Goal: Task Accomplishment & Management: Manage account settings

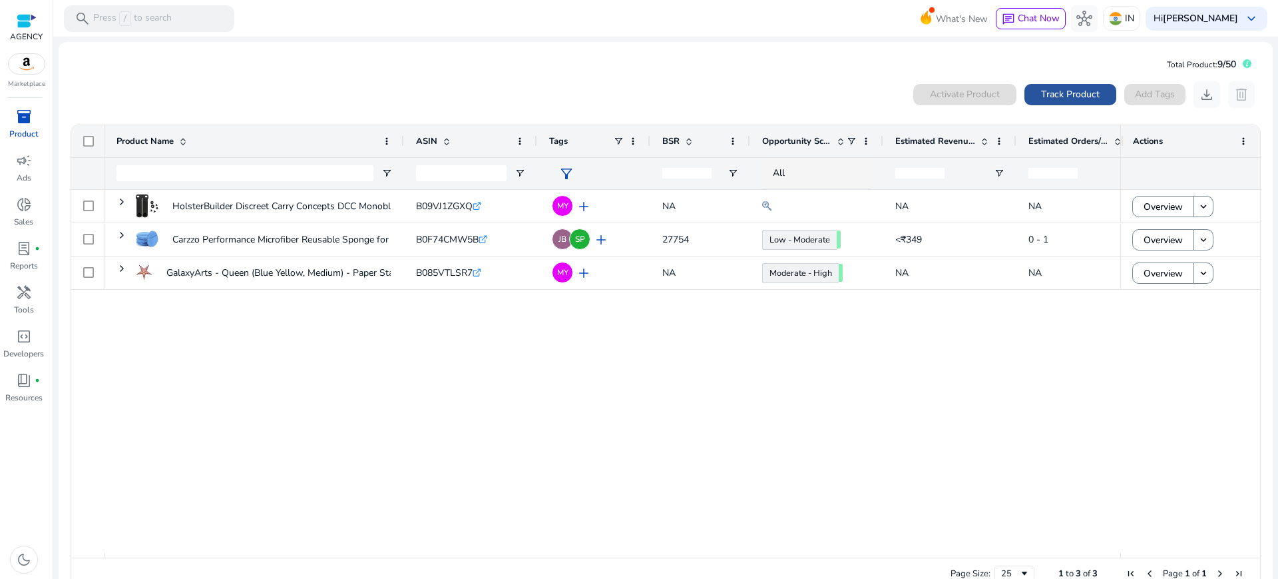
click at [1098, 87] on span "Track Product" at bounding box center [1070, 94] width 59 height 14
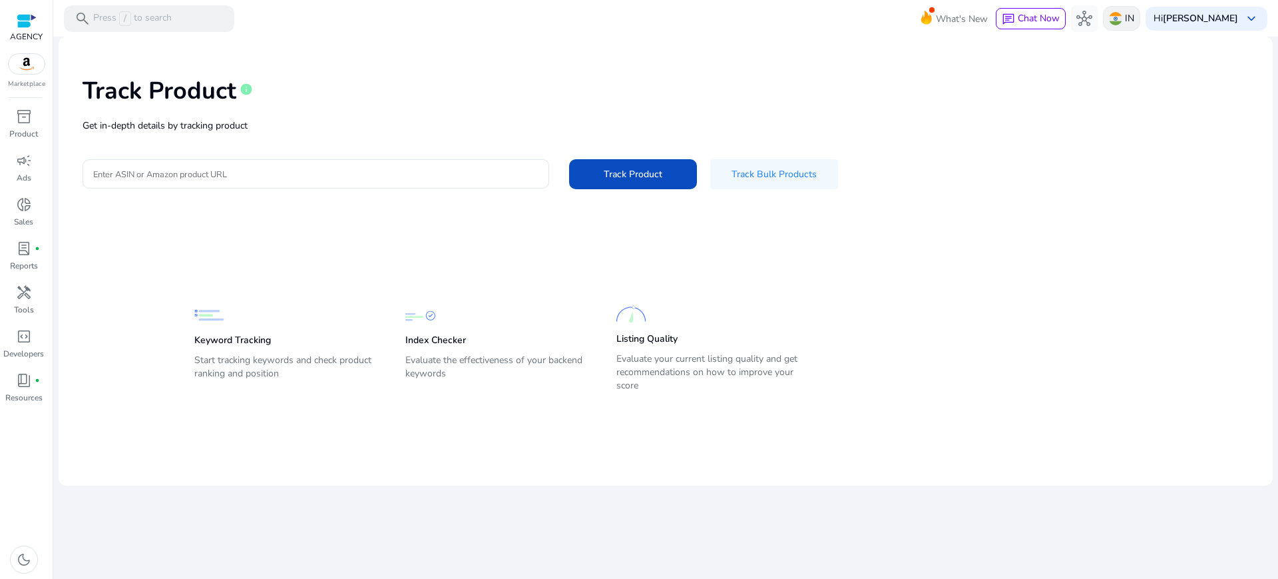
click at [1135, 25] on p "IN" at bounding box center [1129, 18] width 9 height 23
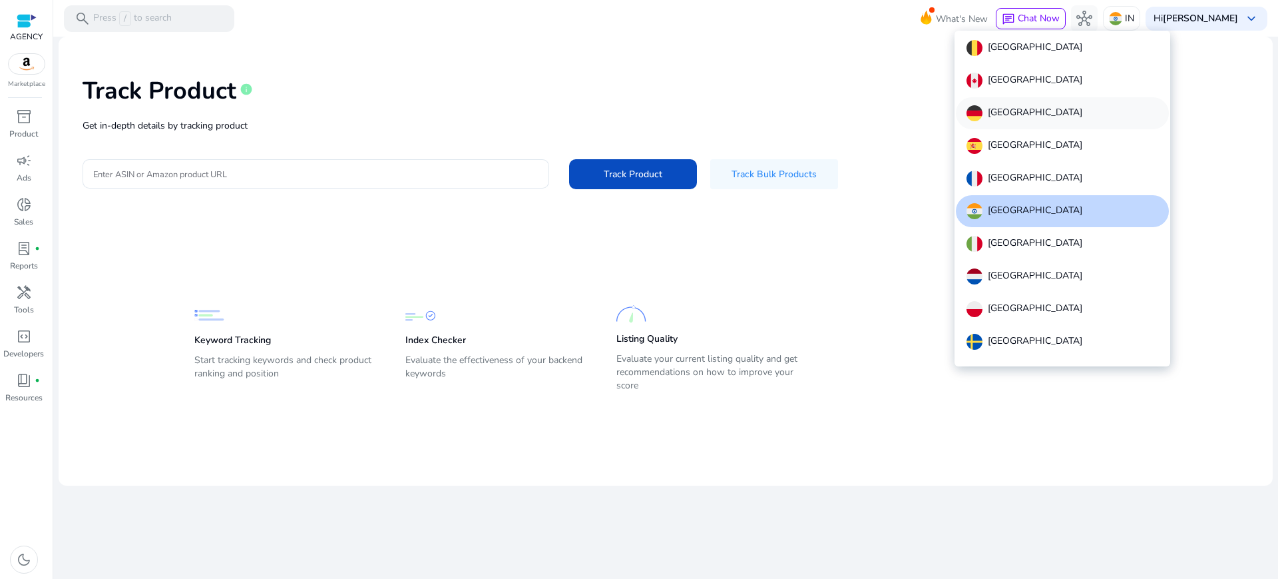
scroll to position [28, 0]
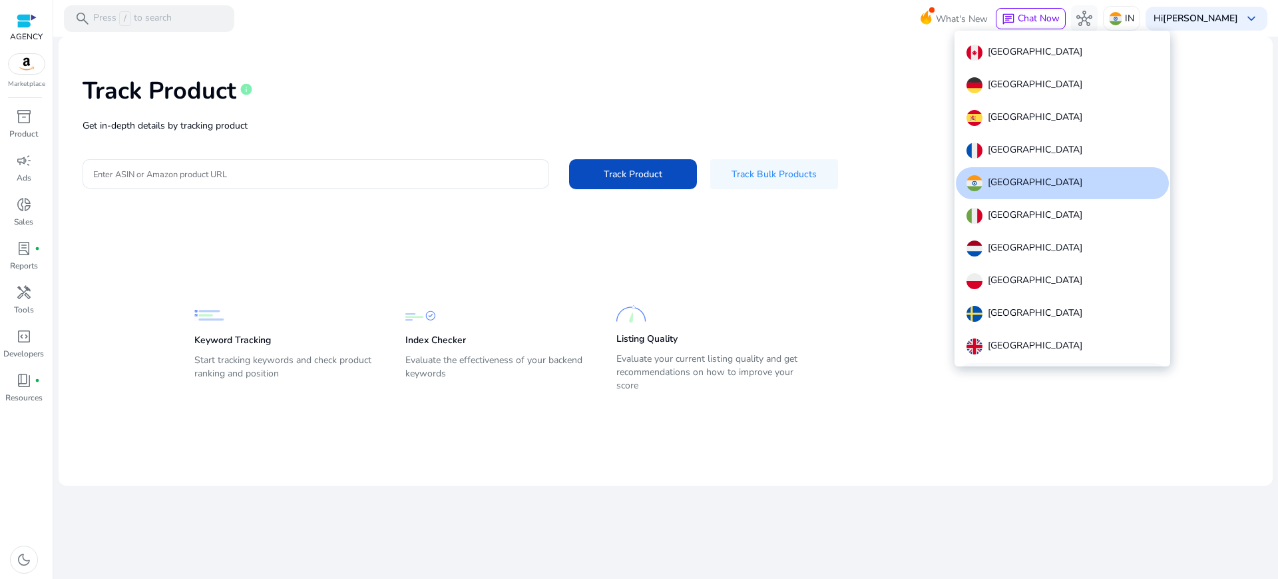
click at [1019, 371] on p "[GEOGRAPHIC_DATA]" at bounding box center [1035, 379] width 95 height 16
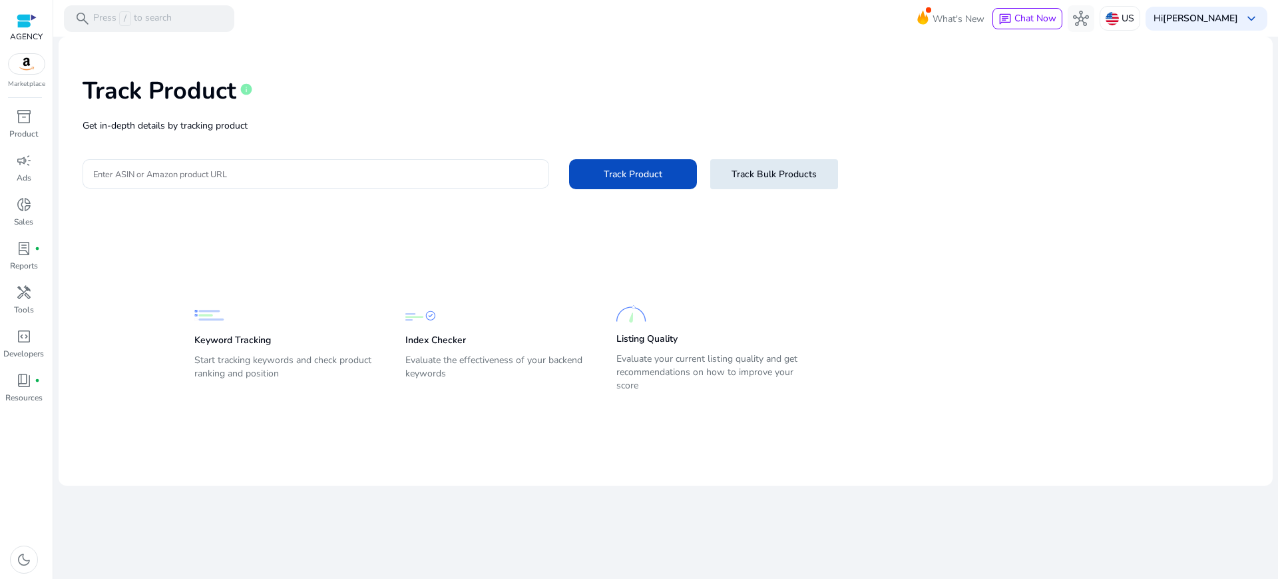
click at [734, 167] on span "Track Bulk Products" at bounding box center [774, 174] width 85 height 14
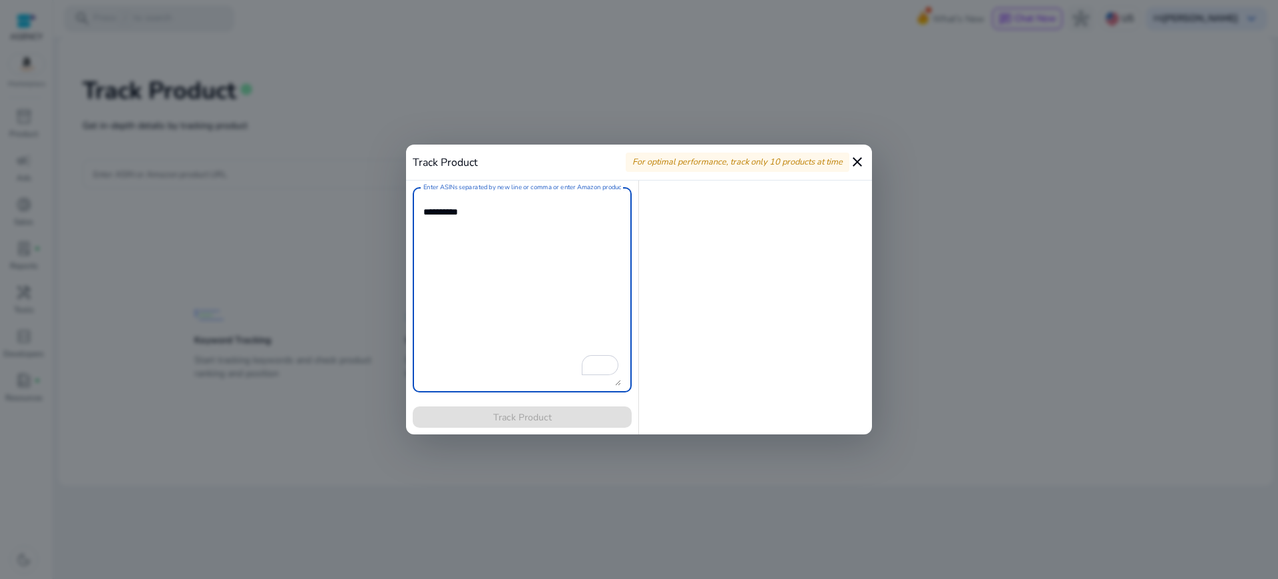
scroll to position [0, 0]
paste textarea "**********"
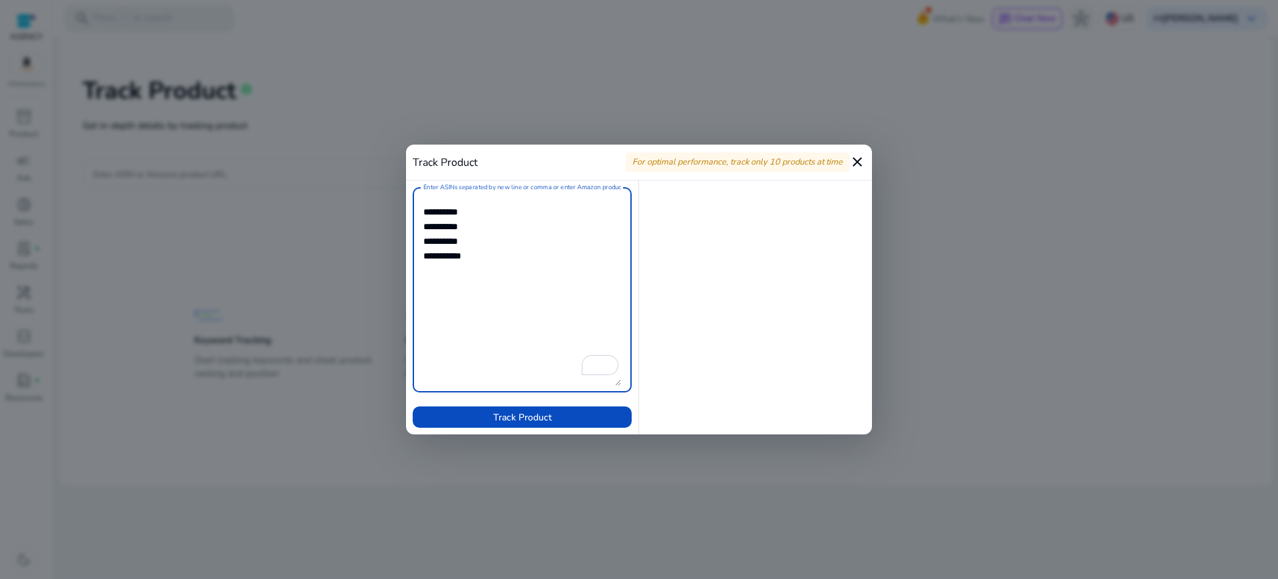
paste textarea "**********"
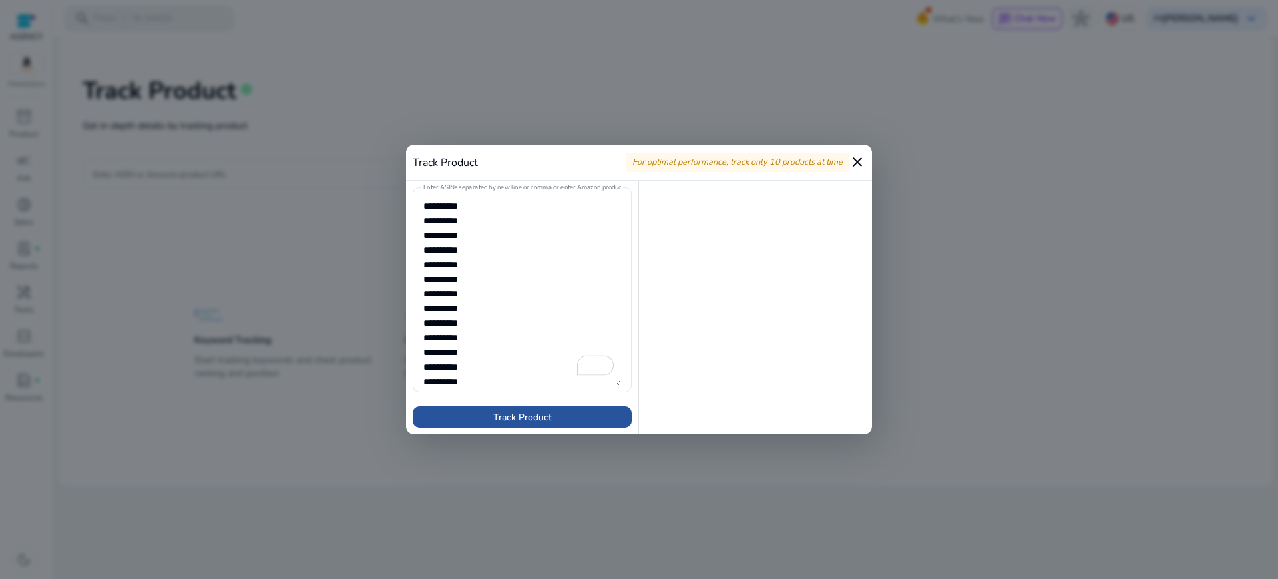
click at [505, 413] on span "Track Product" at bounding box center [522, 417] width 59 height 14
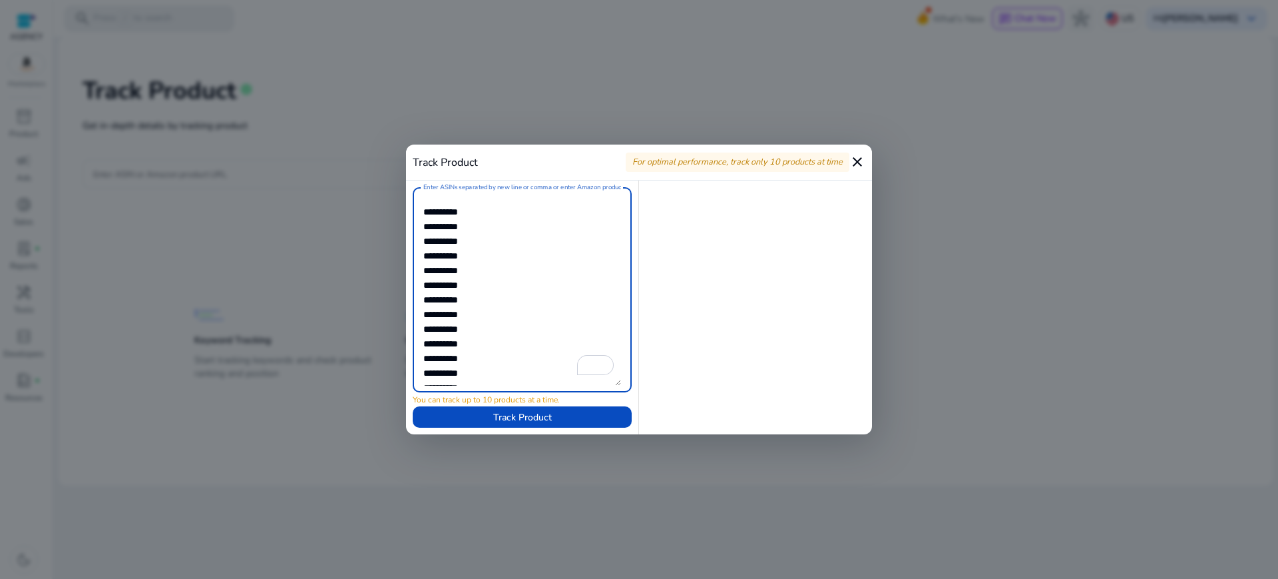
click at [487, 208] on textarea "Enter ASINs separated by new line or comma or enter Amazon product page URL" at bounding box center [522, 290] width 198 height 192
type textarea "**********"
click at [543, 413] on span "Track Product" at bounding box center [522, 417] width 59 height 14
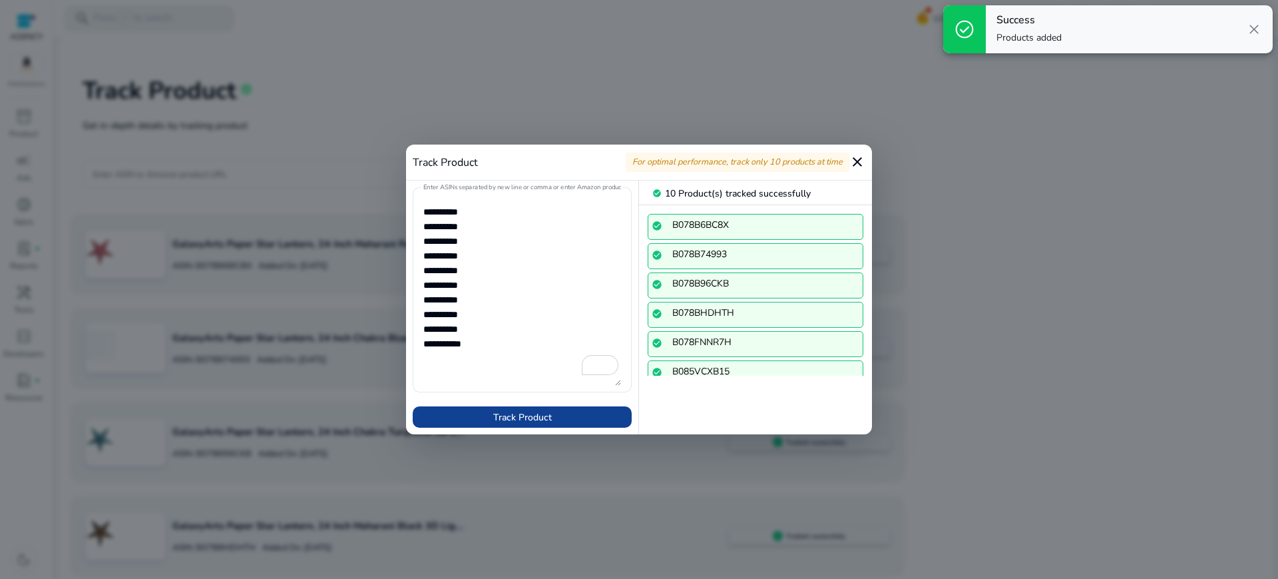
click at [531, 415] on span "Track Product" at bounding box center [522, 417] width 59 height 14
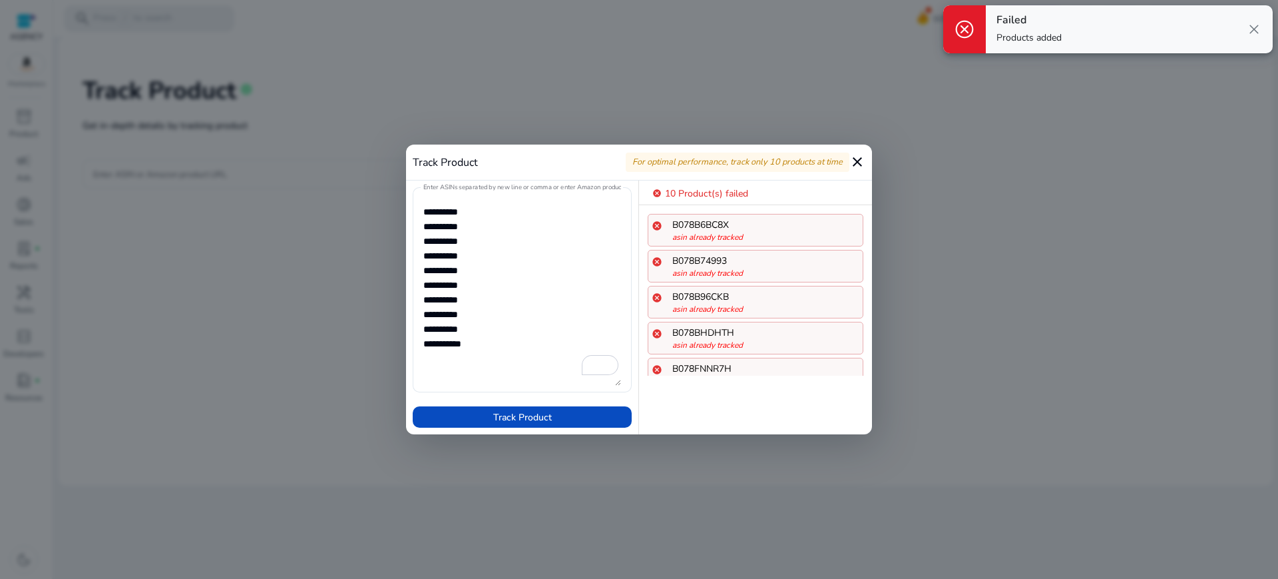
click at [856, 163] on mat-icon "close" at bounding box center [858, 162] width 16 height 16
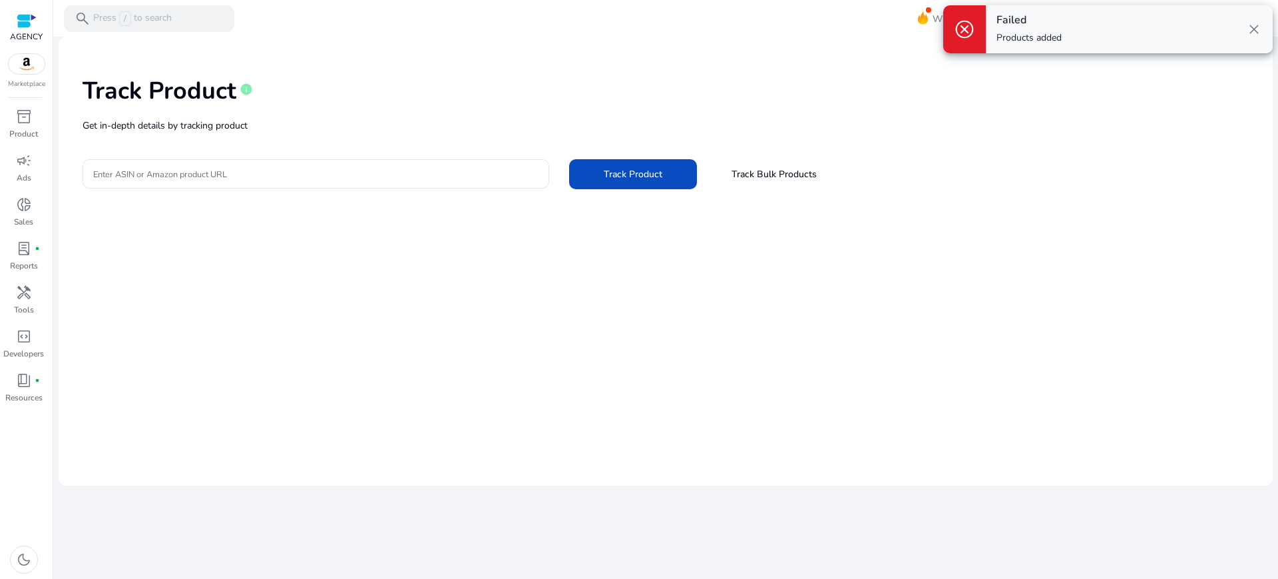
click at [1258, 25] on span "close" at bounding box center [1254, 29] width 16 height 16
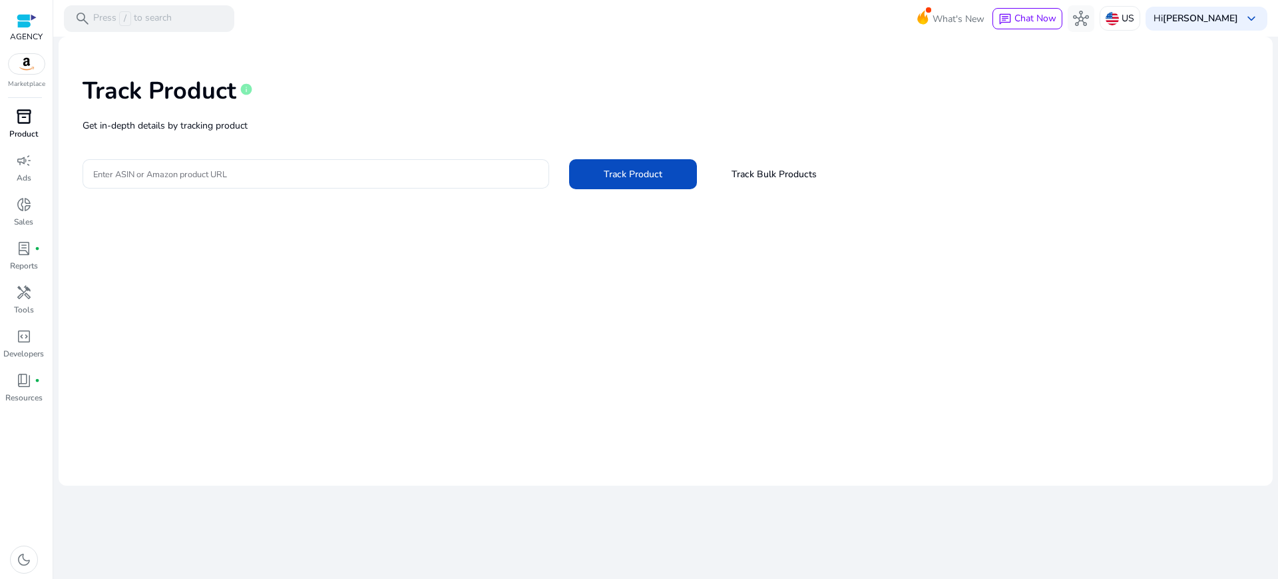
click at [11, 107] on link "inventory_2 Product" at bounding box center [23, 128] width 47 height 44
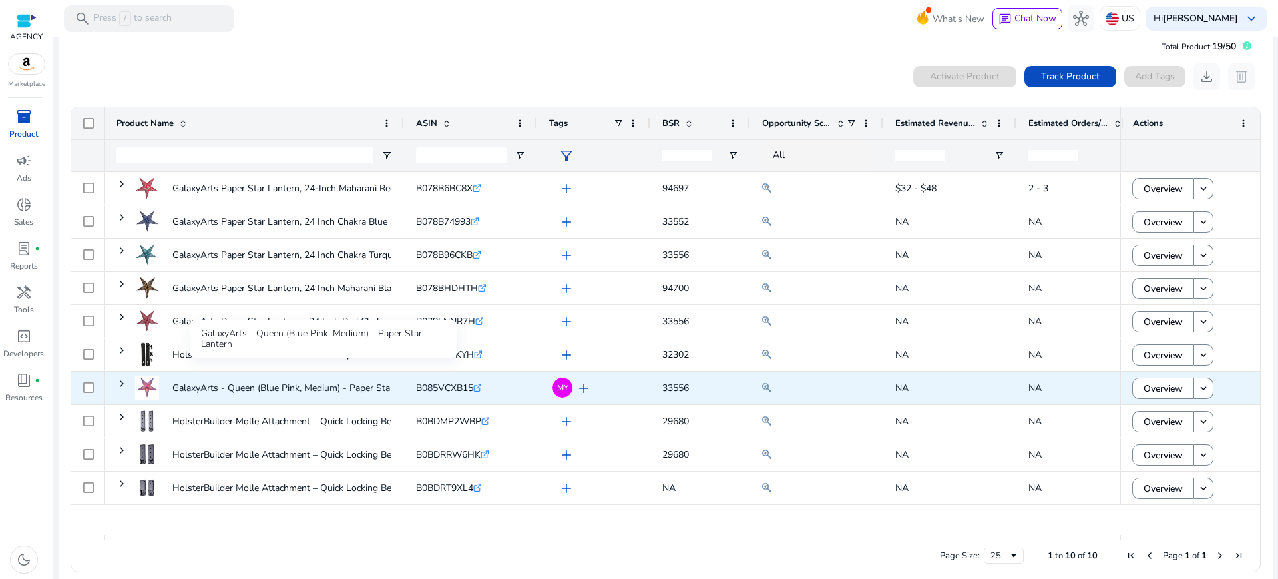
scroll to position [7, 0]
click at [117, 378] on span at bounding box center [122, 383] width 11 height 11
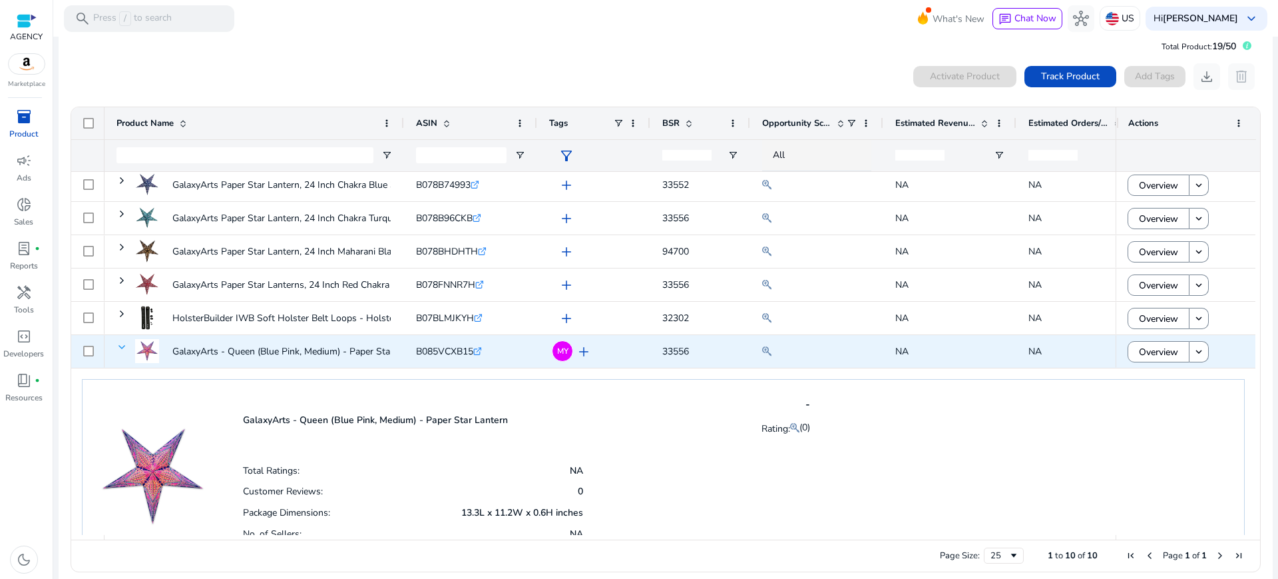
click at [118, 342] on span at bounding box center [122, 347] width 11 height 11
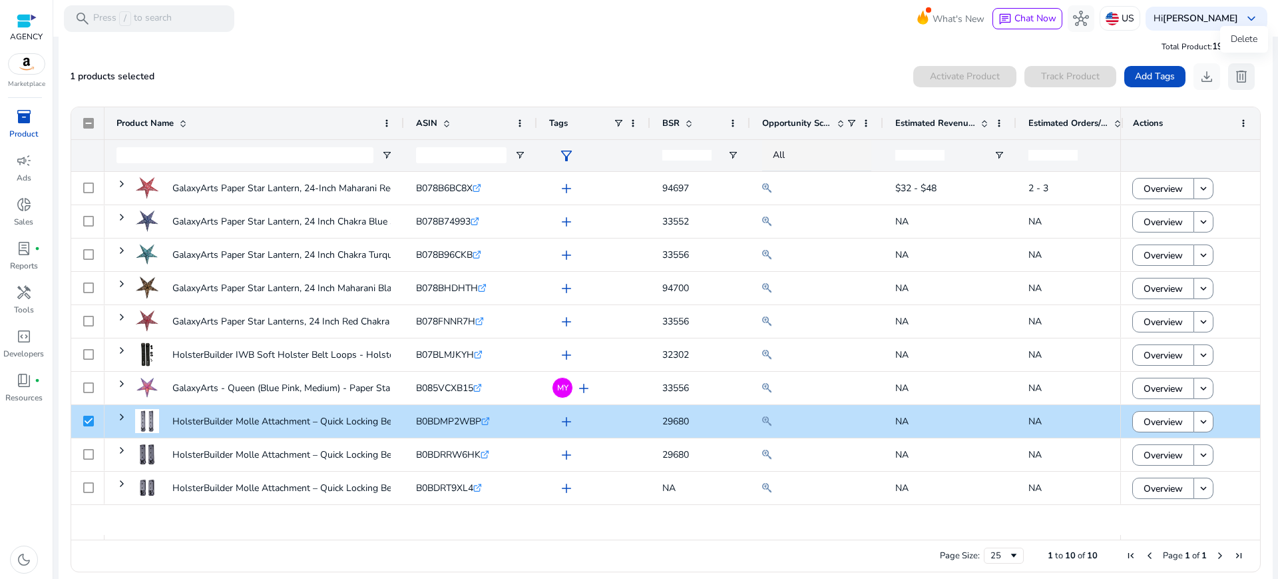
click at [1238, 63] on button "delete" at bounding box center [1241, 76] width 27 height 27
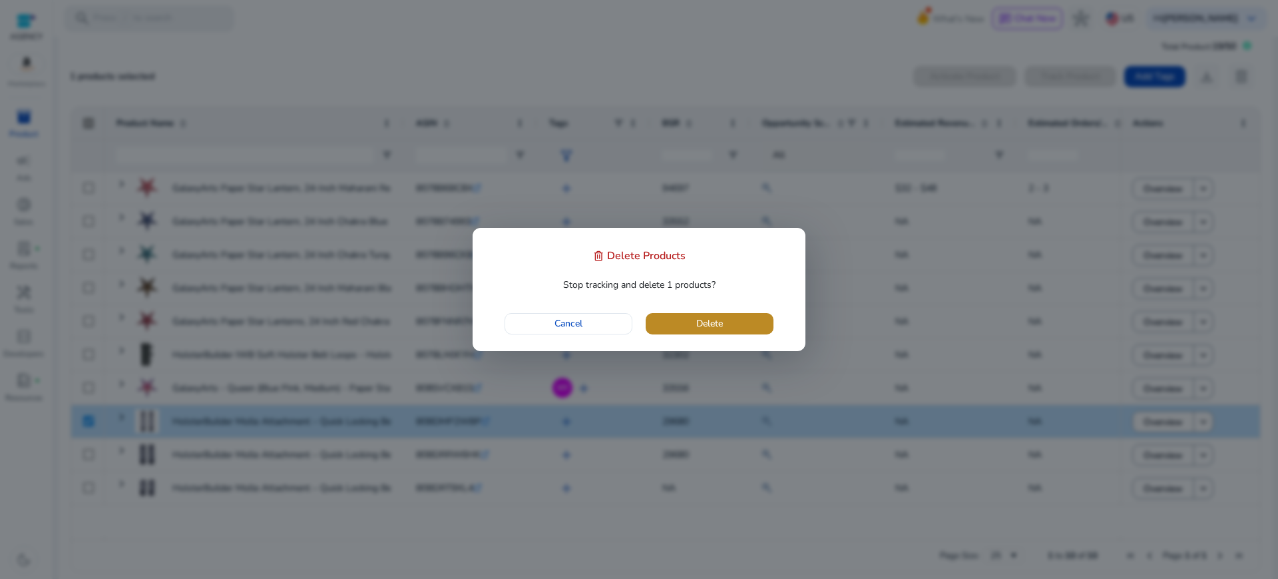
click at [696, 322] on span "Delete" at bounding box center [709, 323] width 27 height 14
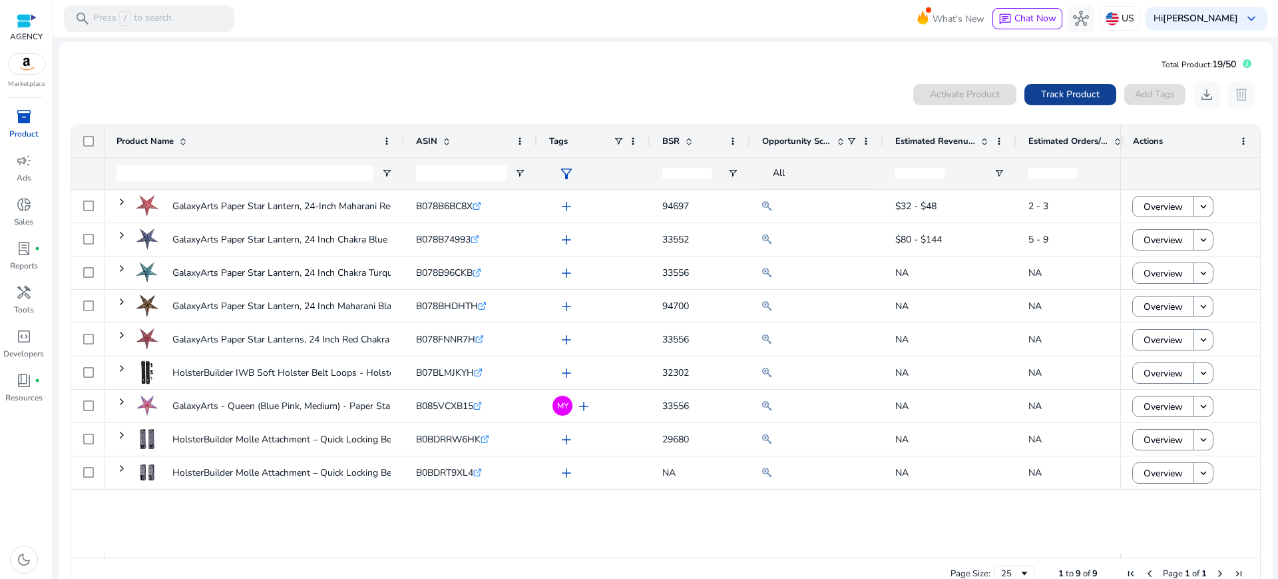
click at [1086, 92] on span "Track Product" at bounding box center [1070, 94] width 59 height 14
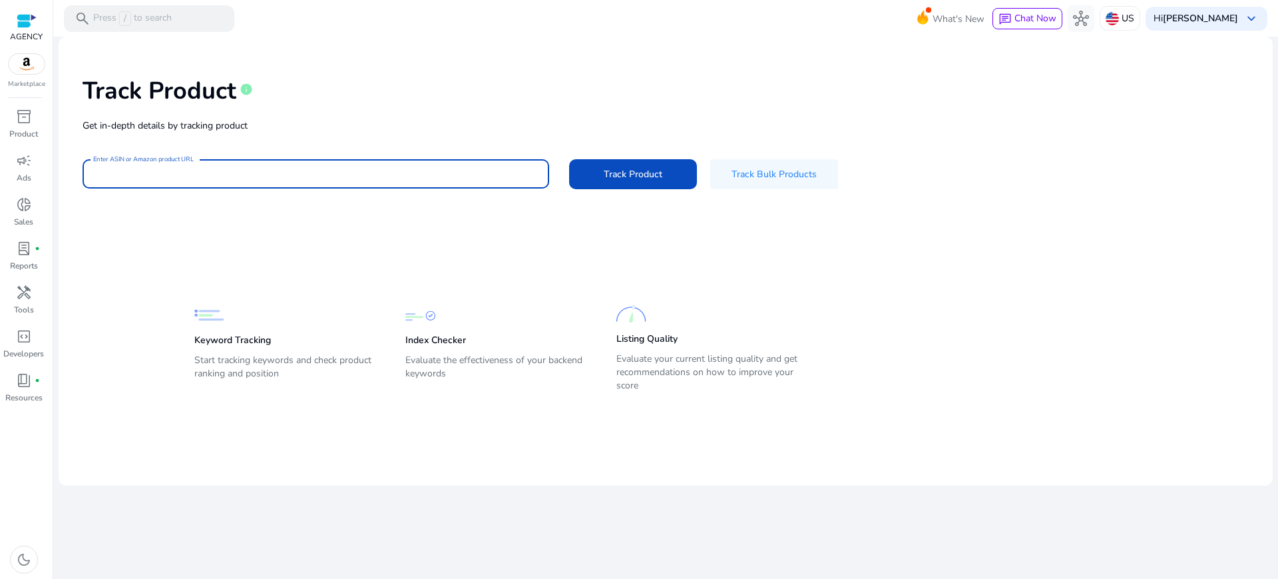
click at [400, 166] on input "Enter ASIN or Amazon product URL" at bounding box center [315, 173] width 445 height 15
paste input "**********"
type input "**********"
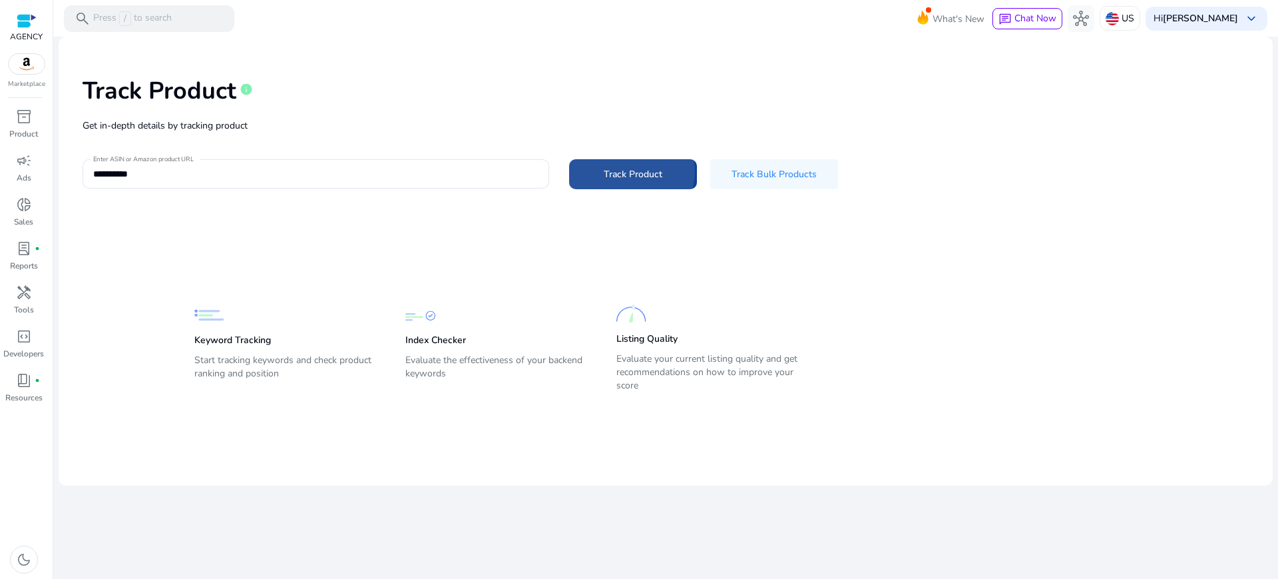
click at [631, 167] on span "Track Product" at bounding box center [633, 174] width 59 height 14
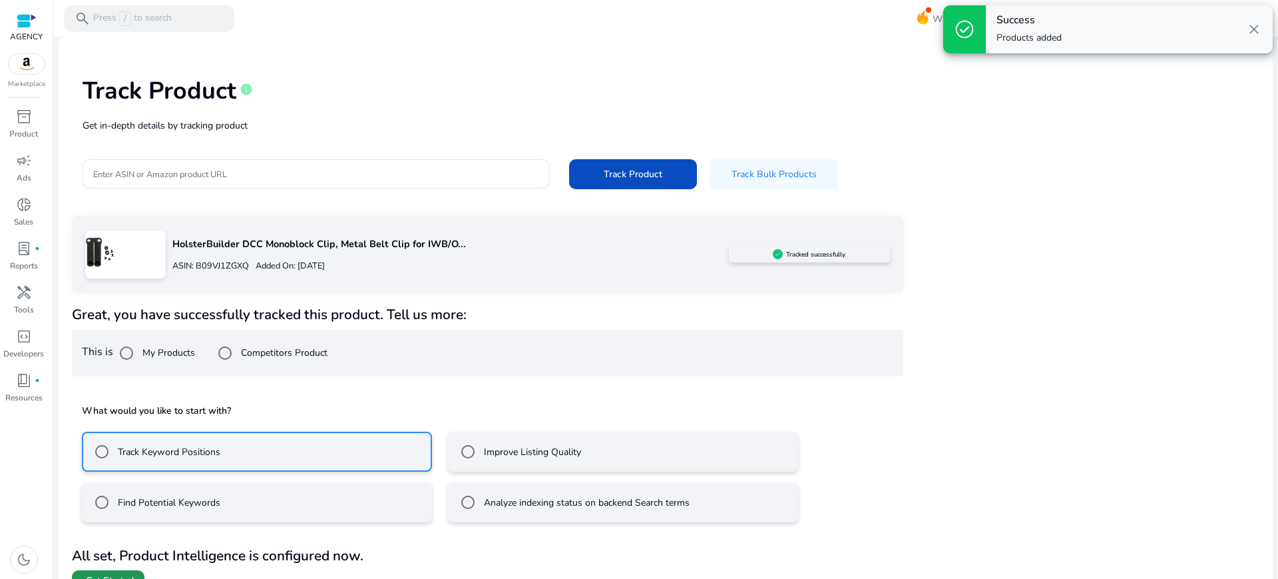
click at [114, 574] on span "Get Started" at bounding box center [110, 580] width 48 height 13
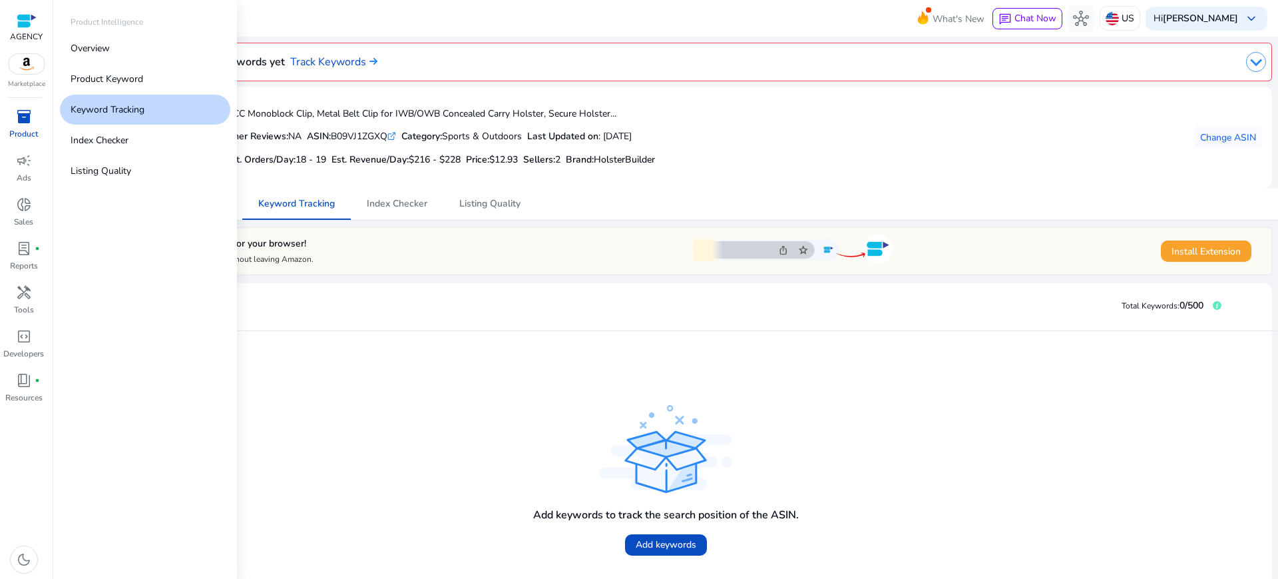
click at [29, 110] on span "inventory_2" at bounding box center [24, 117] width 16 height 16
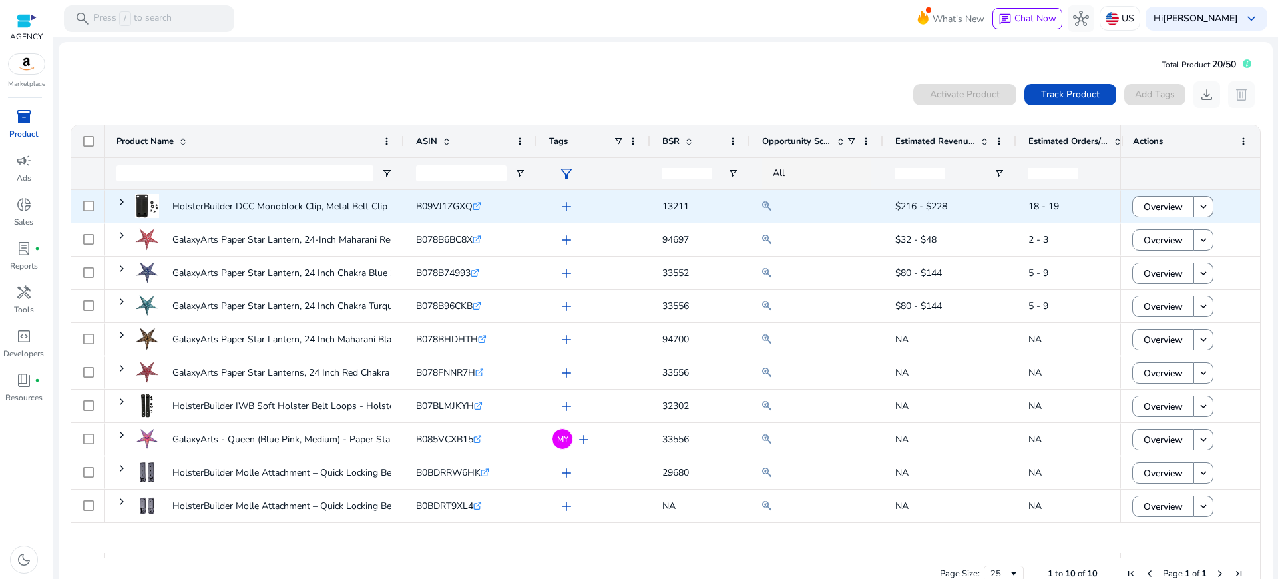
click at [560, 198] on span "add" at bounding box center [567, 206] width 16 height 16
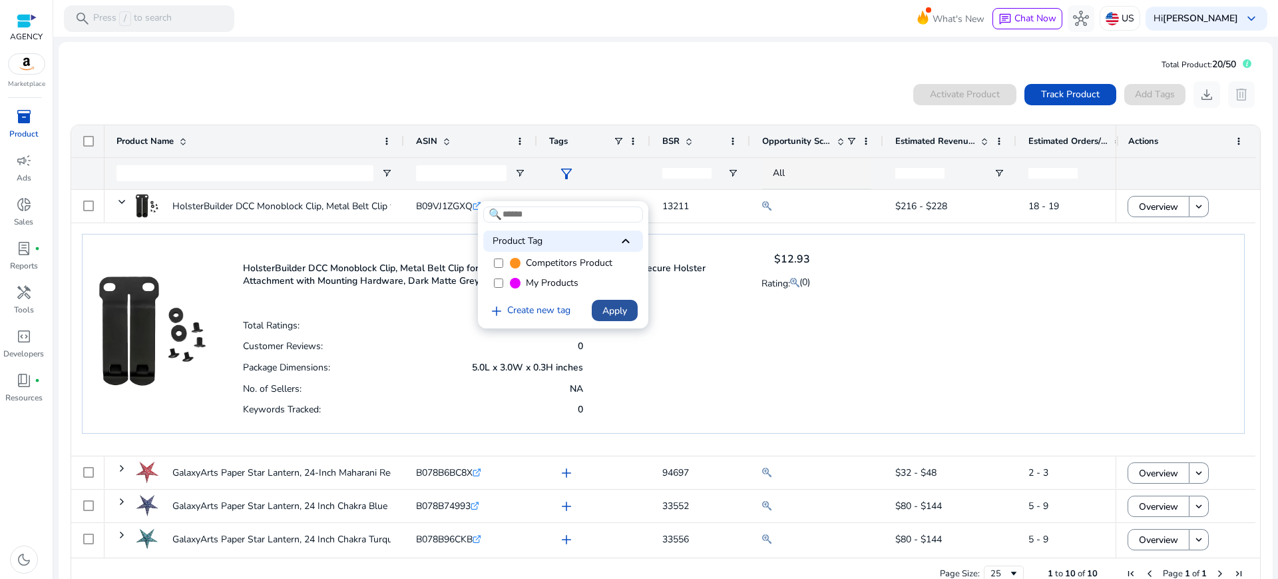
click at [620, 304] on span "Apply" at bounding box center [615, 311] width 25 height 14
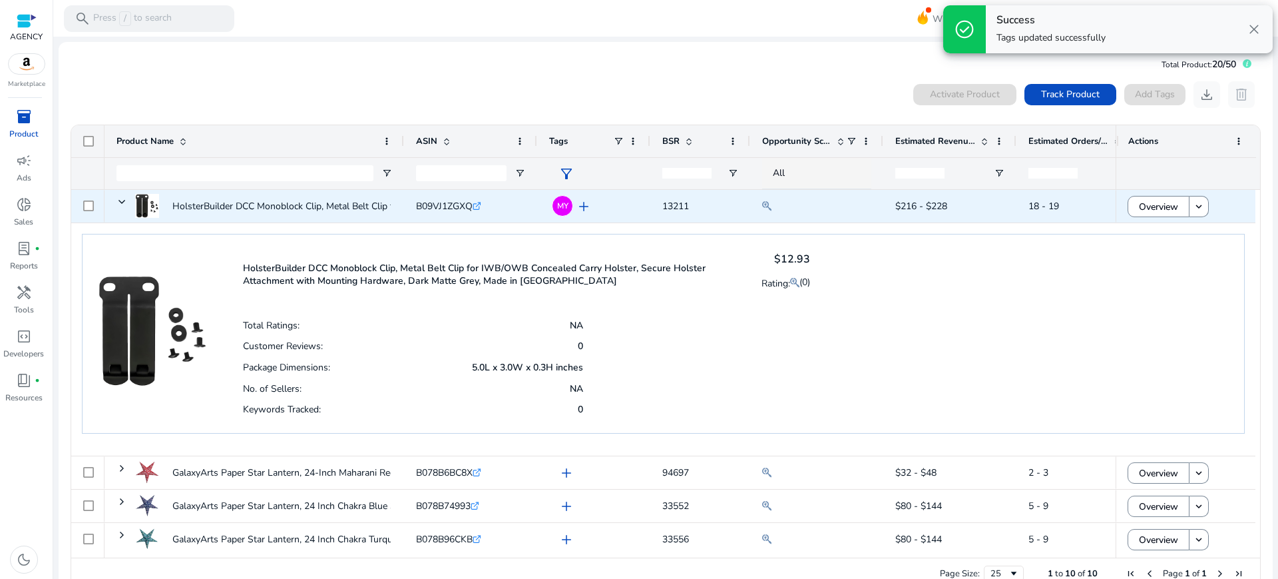
click at [120, 196] on span at bounding box center [122, 201] width 11 height 11
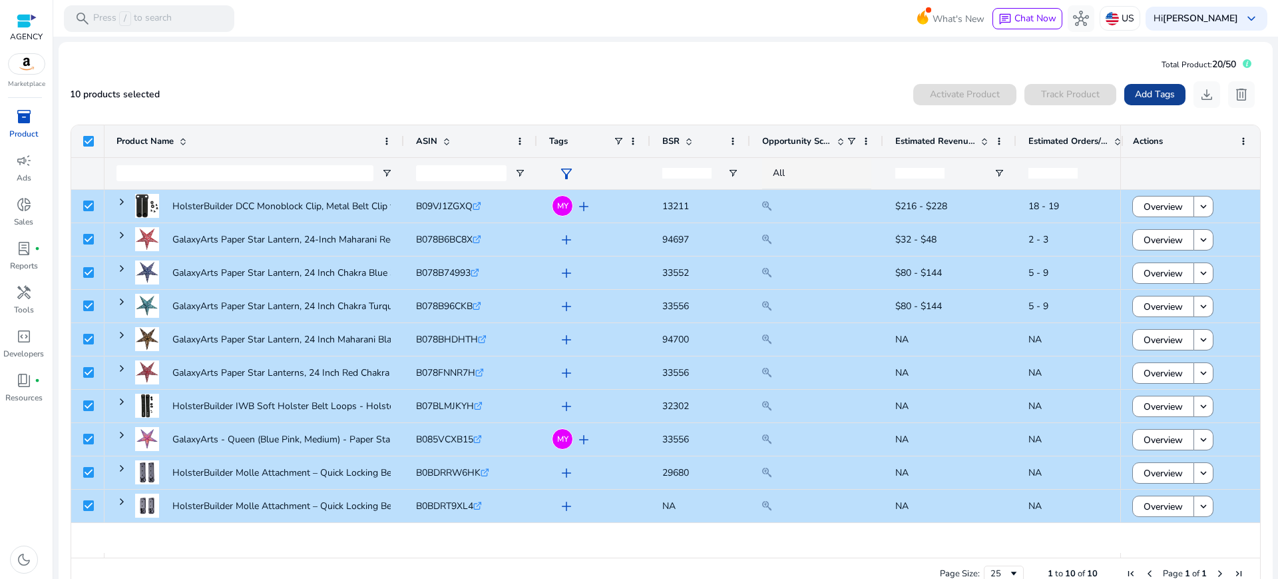
click at [1174, 93] on span at bounding box center [1155, 95] width 61 height 32
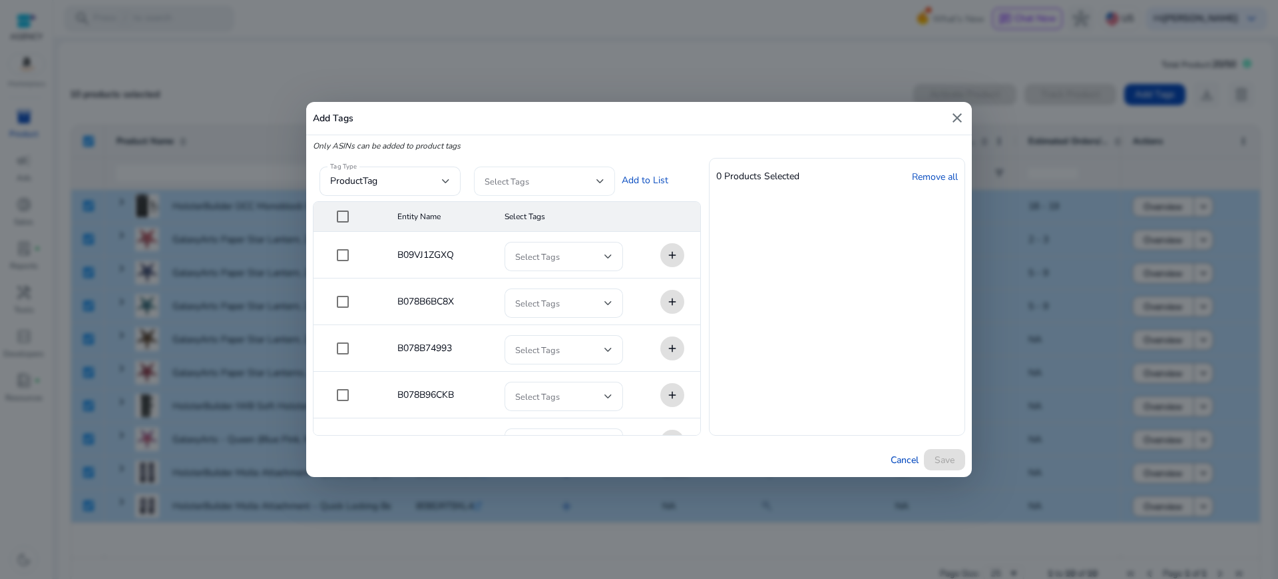
click at [544, 179] on span at bounding box center [541, 181] width 112 height 15
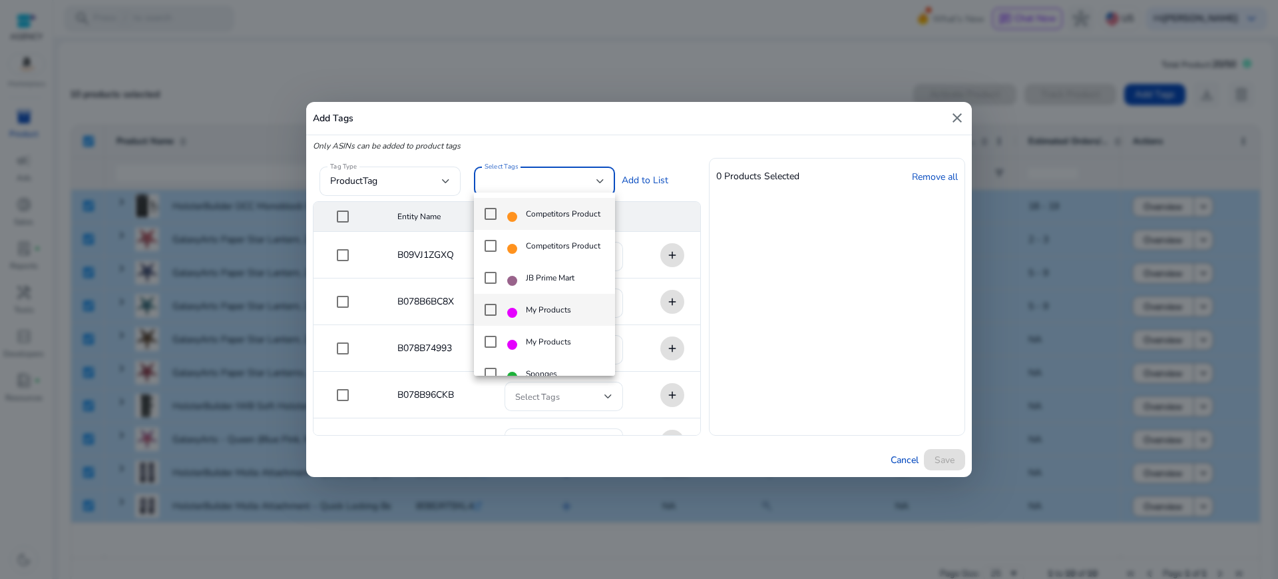
click at [539, 307] on span "My Products" at bounding box center [548, 309] width 45 height 15
click at [832, 336] on div at bounding box center [639, 289] width 1278 height 579
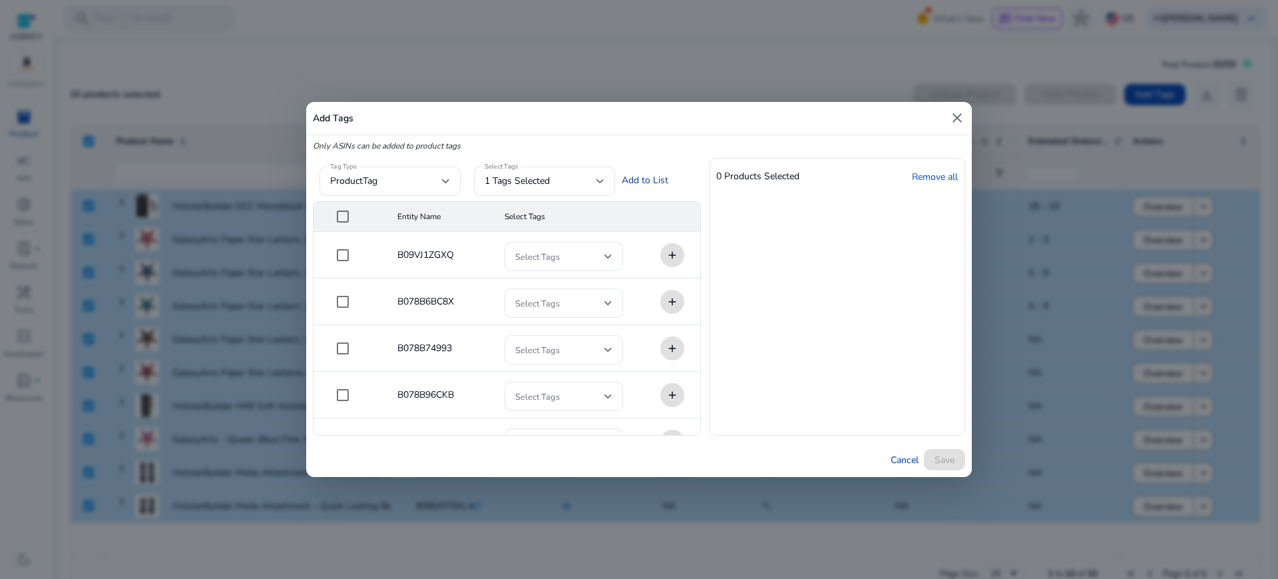
click at [642, 174] on link "Add to List" at bounding box center [645, 180] width 47 height 14
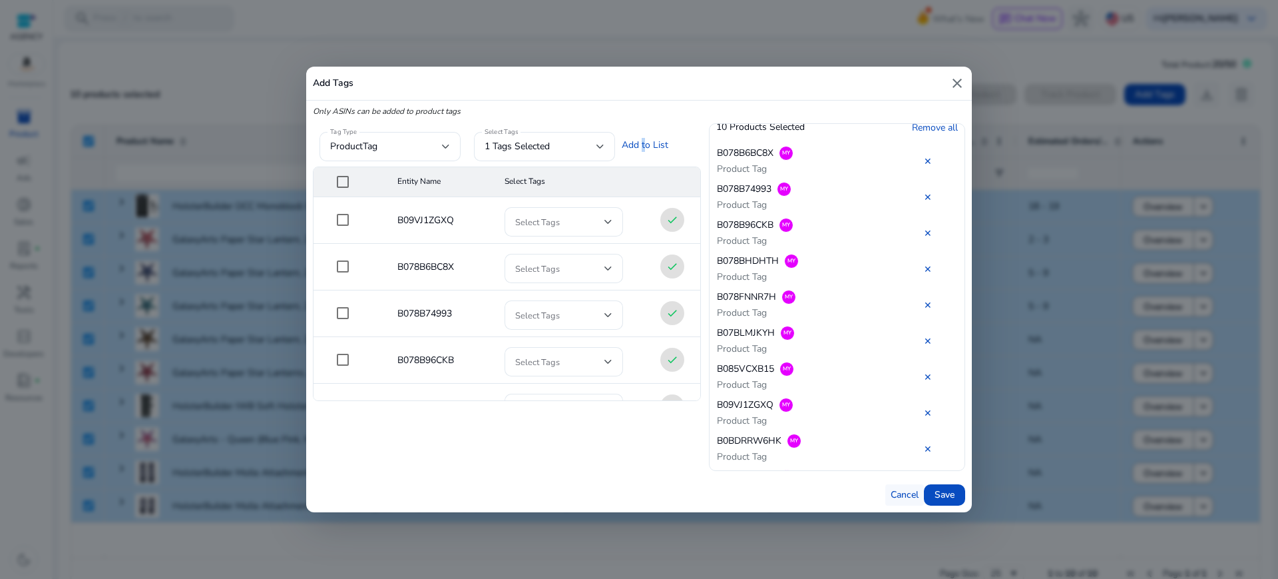
scroll to position [18, 0]
click at [927, 493] on span at bounding box center [944, 495] width 41 height 32
